Goal: Find specific page/section: Find specific page/section

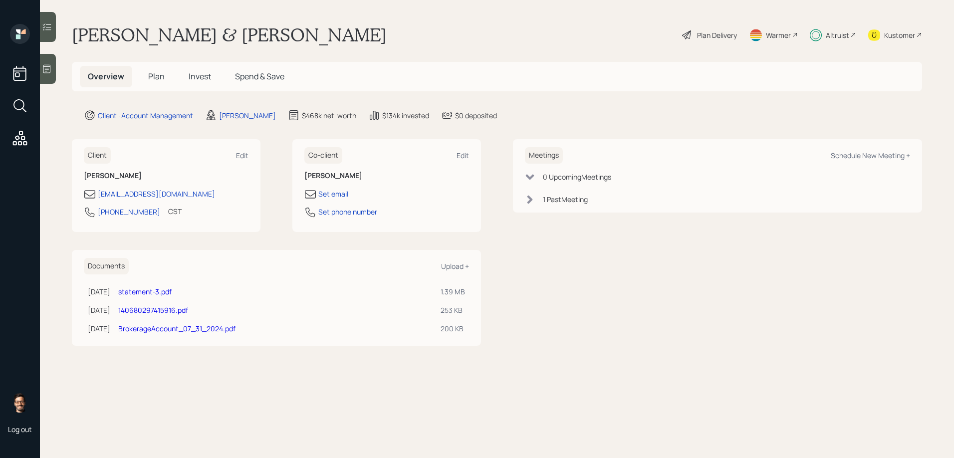
click at [193, 83] on h5 "Invest" at bounding box center [200, 76] width 38 height 21
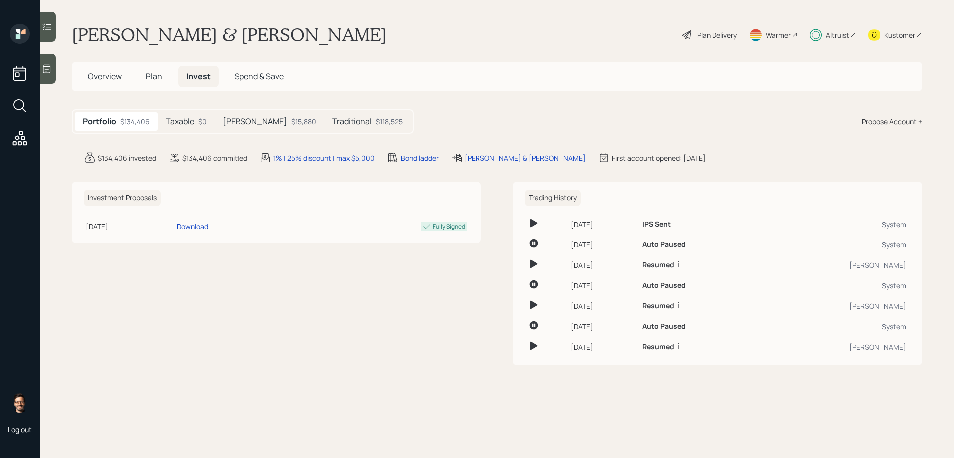
click at [291, 121] on div "$15,880" at bounding box center [303, 121] width 25 height 10
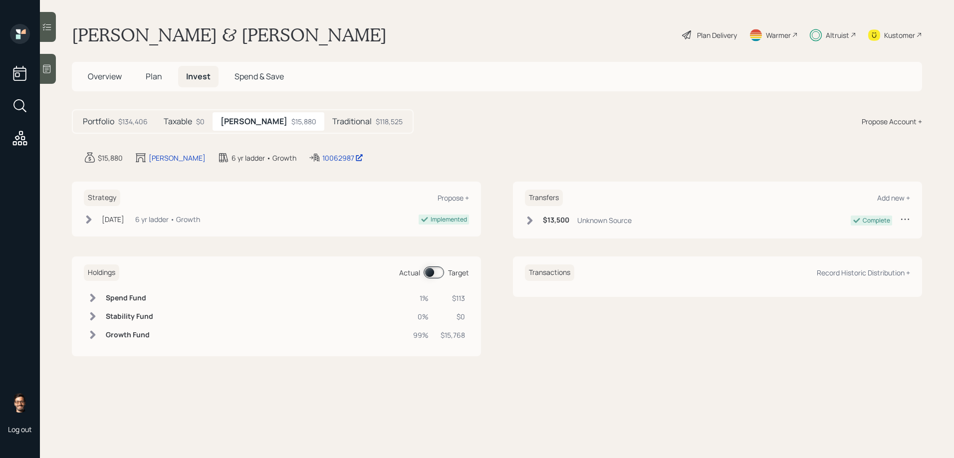
click at [332, 118] on h5 "Traditional" at bounding box center [351, 121] width 39 height 9
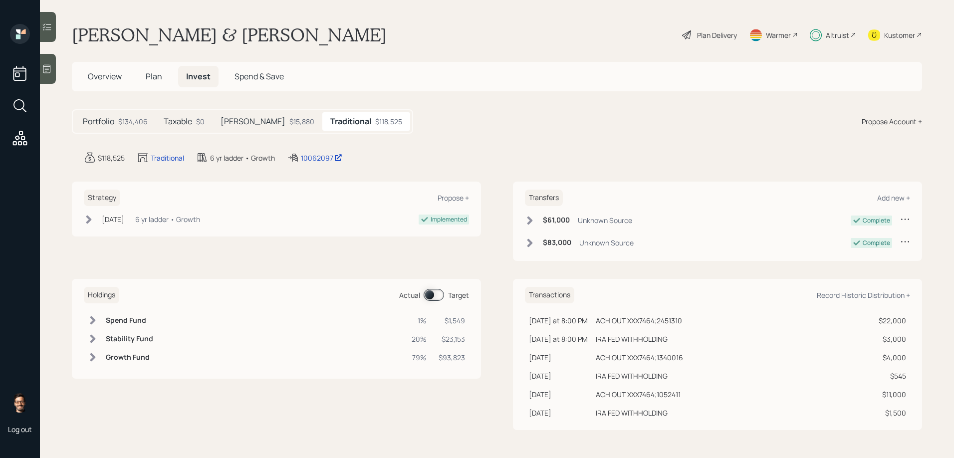
click at [435, 296] on span at bounding box center [433, 295] width 20 height 12
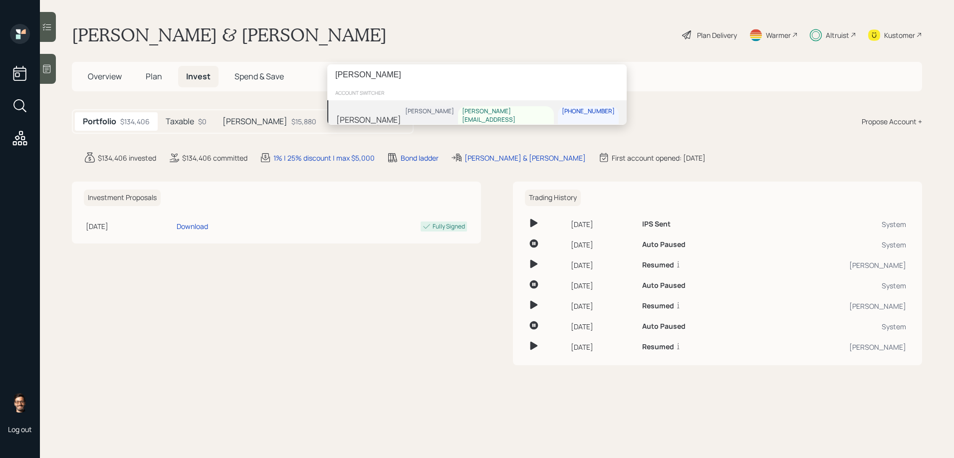
type input "marna zok"
